Goal: Task Accomplishment & Management: Use online tool/utility

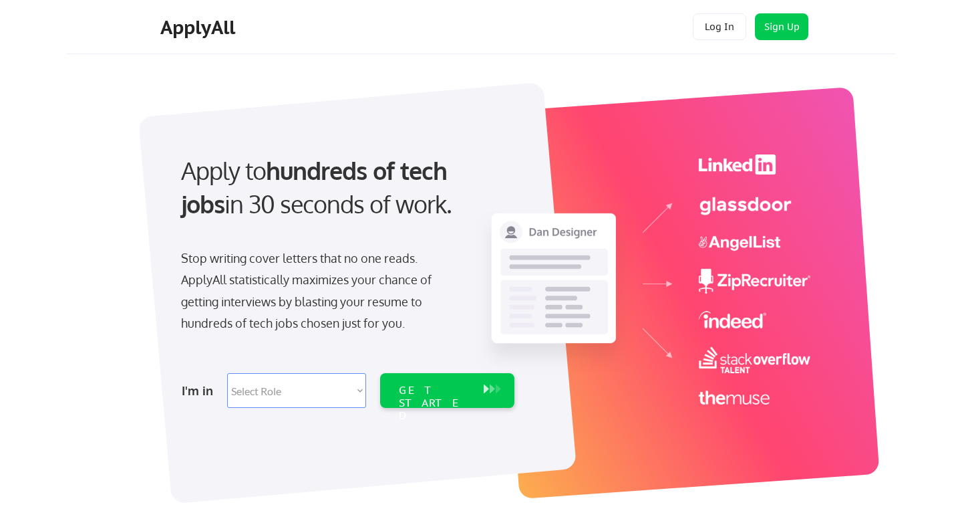
click at [295, 386] on select "Select Role Software Engineering Product Management Customer Success Sales UI/U…" at bounding box center [296, 390] width 139 height 35
select select ""engineering""
click at [227, 373] on select "Select Role Software Engineering Product Management Customer Success Sales UI/U…" at bounding box center [296, 390] width 139 height 35
select select ""engineering""
click at [408, 392] on div "GET STARTED" at bounding box center [435, 403] width 72 height 39
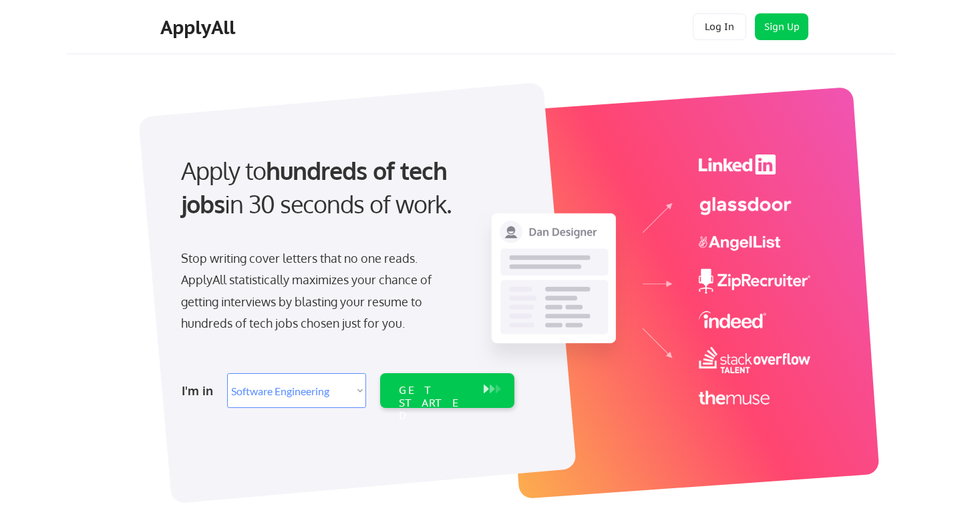
select select ""engineering""
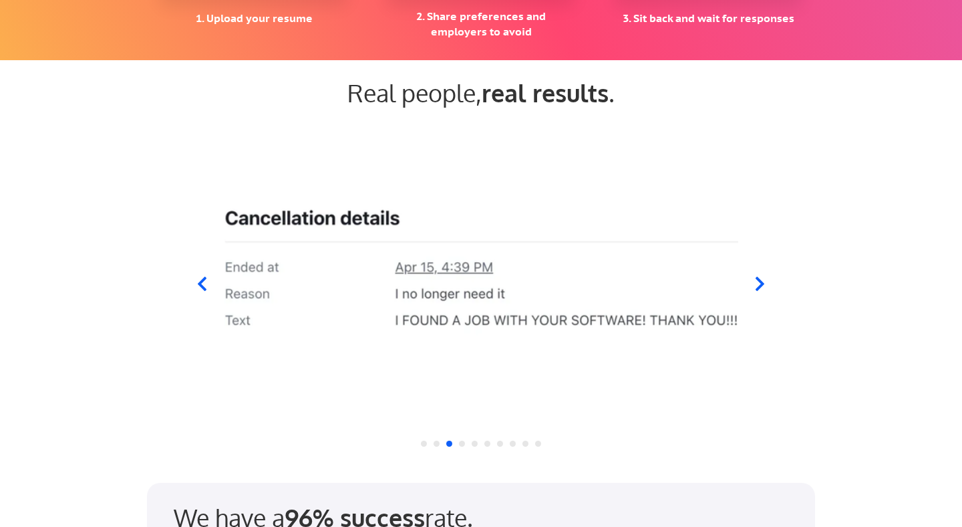
scroll to position [1232, 0]
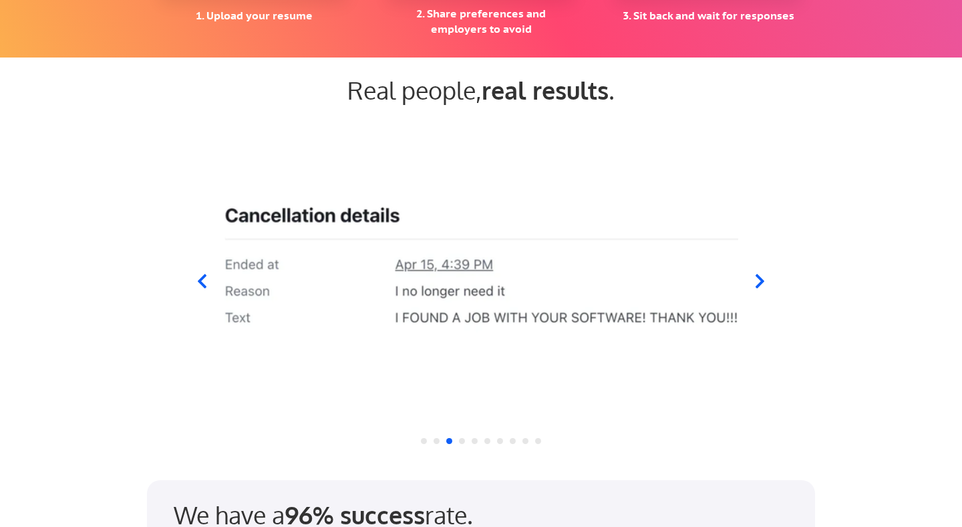
click at [767, 281] on icon at bounding box center [760, 281] width 17 height 17
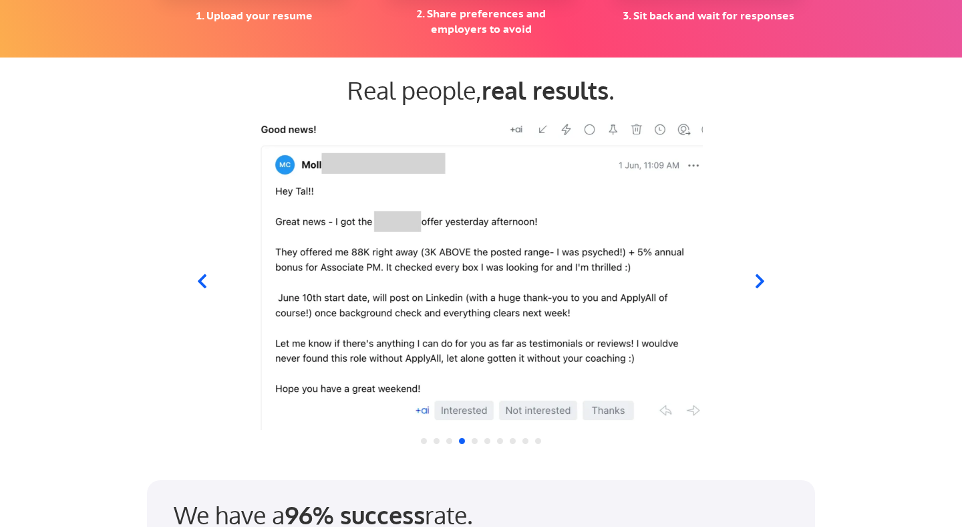
click at [767, 281] on icon at bounding box center [760, 281] width 17 height 17
